Goal: Check status: Check status

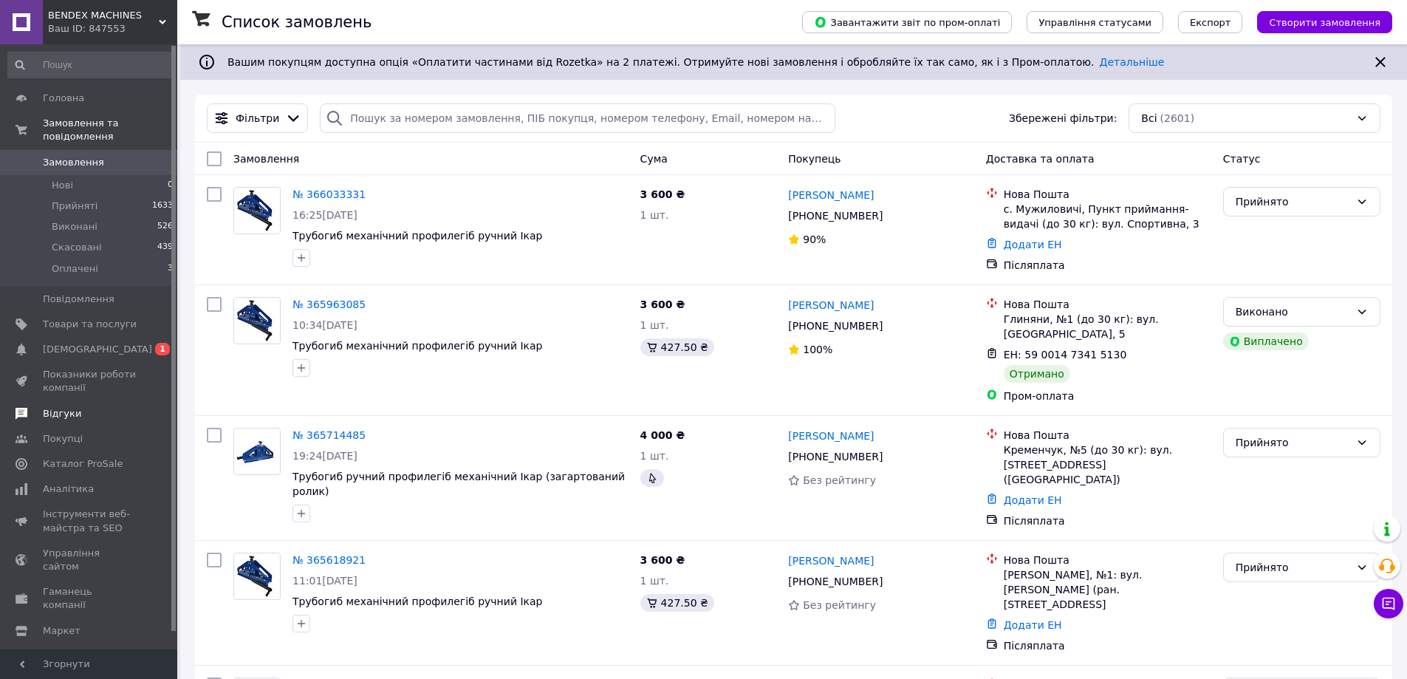
click at [93, 407] on span "Відгуки" at bounding box center [90, 413] width 94 height 13
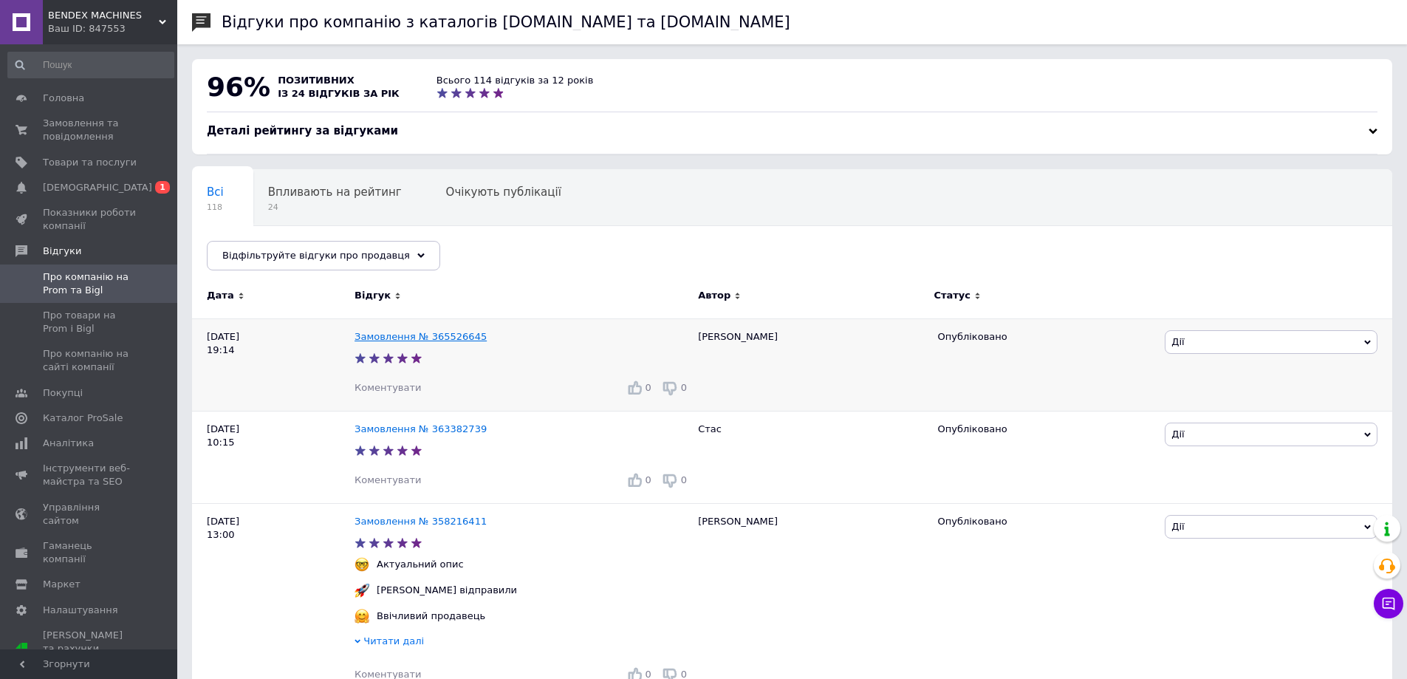
click at [450, 338] on link "Замовлення № 365526645" at bounding box center [421, 336] width 132 height 11
